Goal: Task Accomplishment & Management: Manage account settings

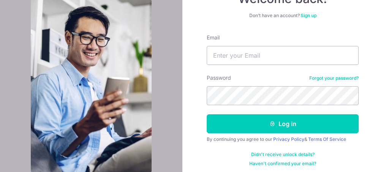
scroll to position [92, 0]
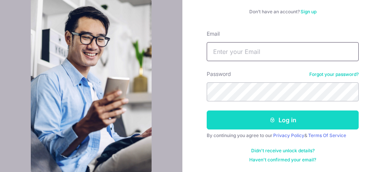
type input "[EMAIL_ADDRESS][DOMAIN_NAME]"
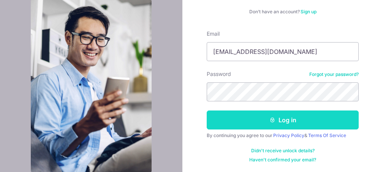
click at [292, 121] on button "Log in" at bounding box center [283, 120] width 152 height 19
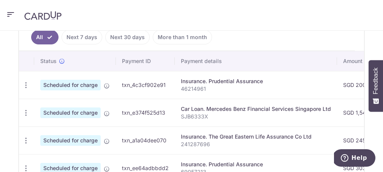
scroll to position [234, 0]
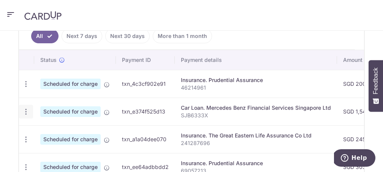
click at [25, 88] on icon "button" at bounding box center [26, 84] width 8 height 8
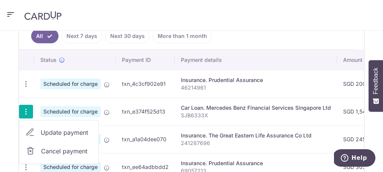
click at [56, 150] on span "Cancel payment" at bounding box center [66, 151] width 51 height 9
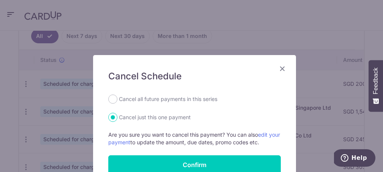
click at [126, 100] on label "Cancel all future payments in this series" at bounding box center [168, 99] width 99 height 9
click at [118, 100] on input "Cancel all future payments in this series" at bounding box center [112, 99] width 9 height 9
radio input "true"
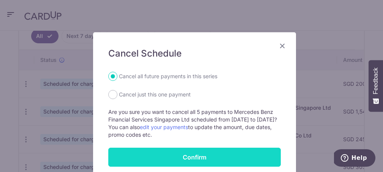
scroll to position [26, 0]
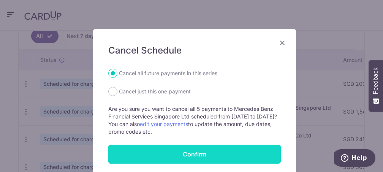
click at [188, 156] on button "Confirm" at bounding box center [194, 154] width 173 height 19
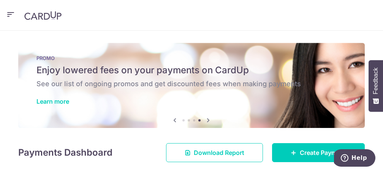
click at [6, 14] on icon "button" at bounding box center [10, 15] width 9 height 10
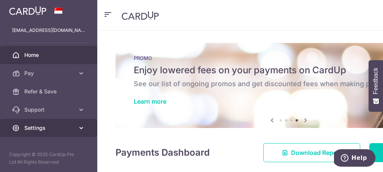
click at [50, 128] on span "Settings" at bounding box center [49, 128] width 50 height 8
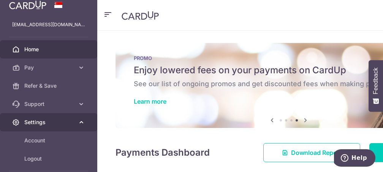
scroll to position [41, 0]
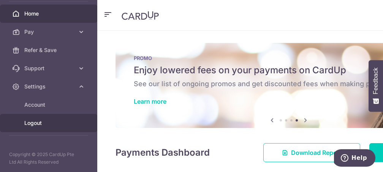
click at [51, 127] on link "Logout" at bounding box center [48, 123] width 97 height 18
